Goal: Find specific page/section: Find specific page/section

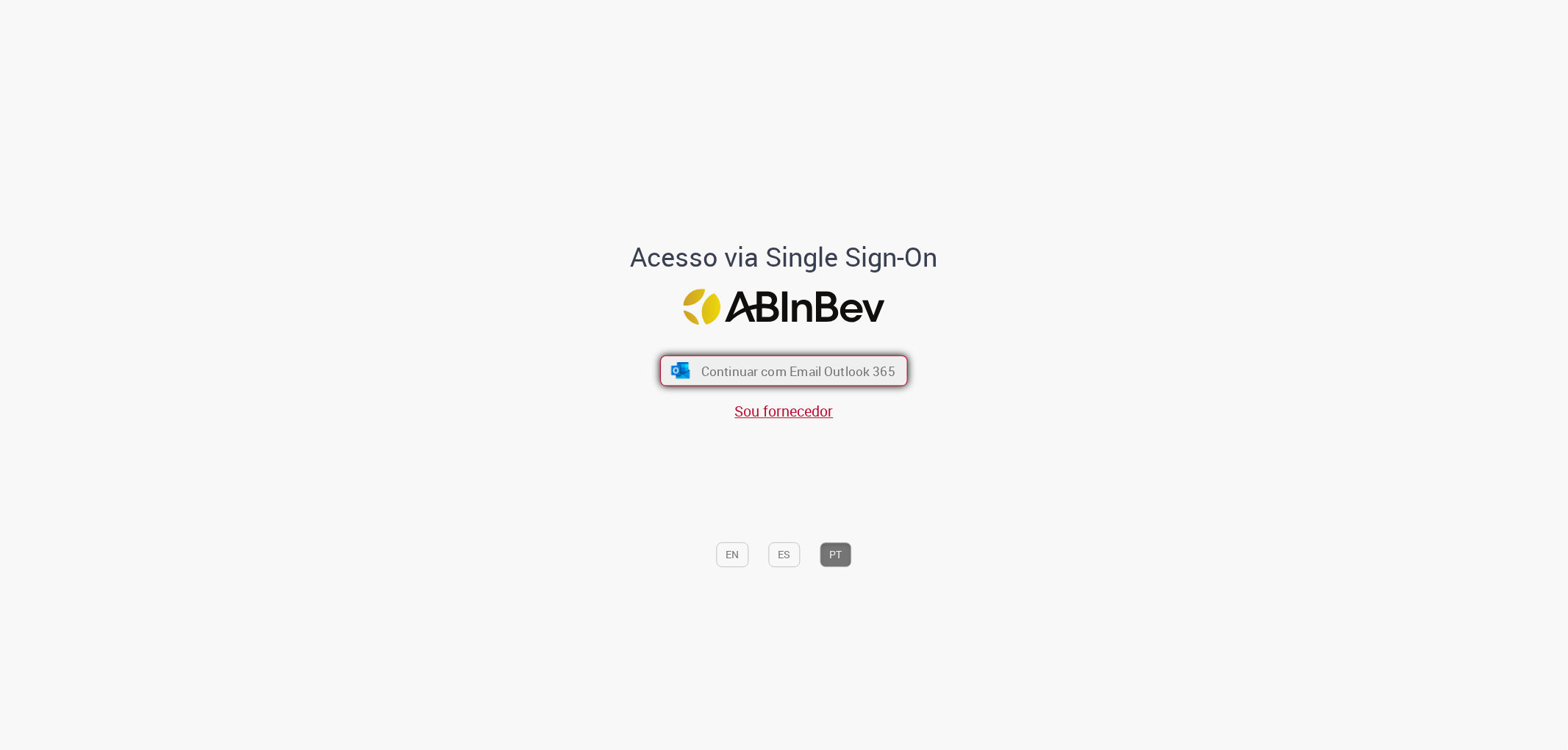
click at [763, 368] on span "Continuar com Email Outlook 365" at bounding box center [798, 371] width 195 height 17
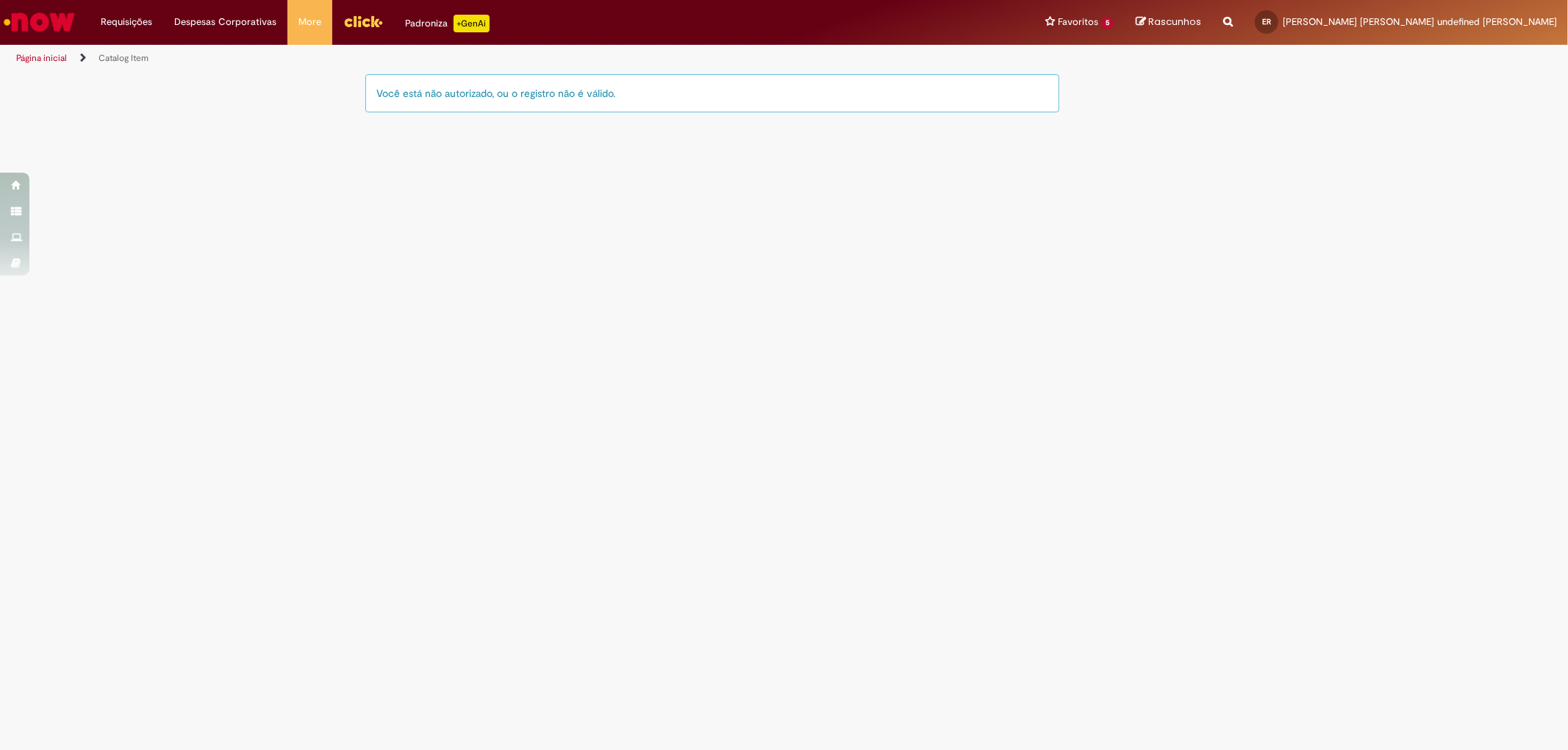
click at [357, 15] on img "Menu Cabeçalho" at bounding box center [362, 21] width 39 height 22
click at [1185, 77] on link "Vagas" at bounding box center [1117, 79] width 163 height 16
click at [39, 56] on link "Página inicial" at bounding box center [41, 57] width 51 height 11
